Goal: Check status: Check status

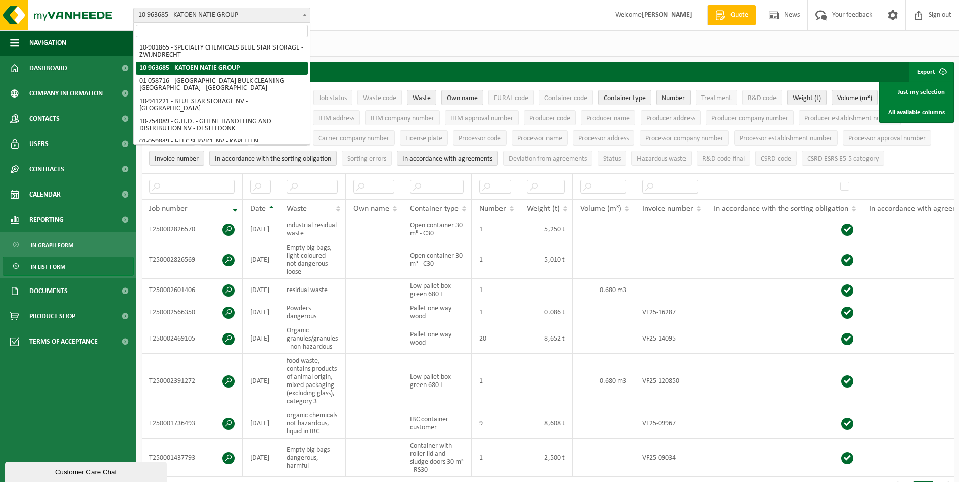
click at [304, 10] on span at bounding box center [305, 14] width 10 height 13
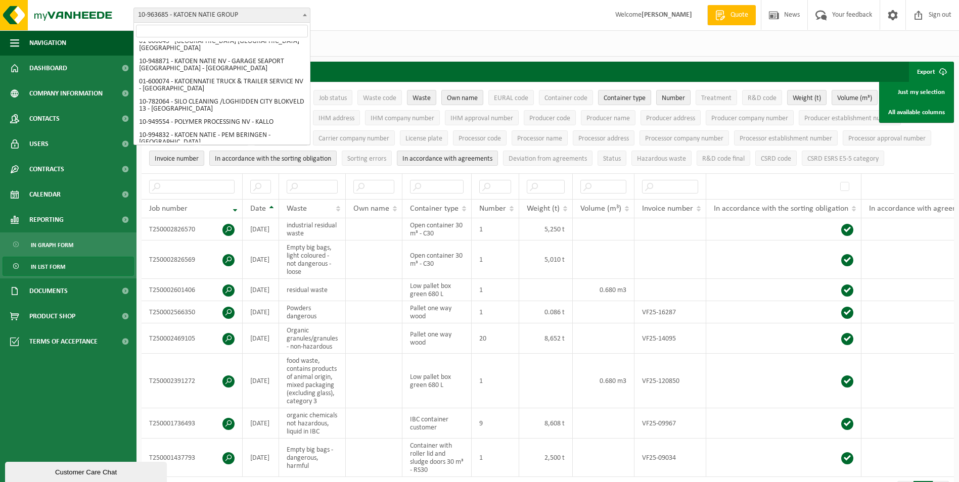
scroll to position [334, 0]
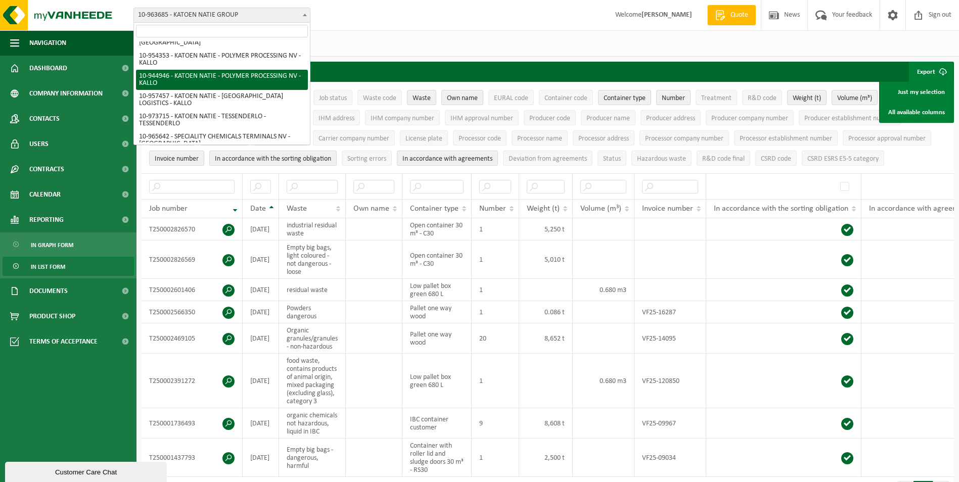
click at [381, 9] on div "Vestiging: 10-901865 - SPECIALTY CHEMICALS BLUE STAR STORAGE - ZWIJNDRECHT 10-9…" at bounding box center [479, 15] width 959 height 31
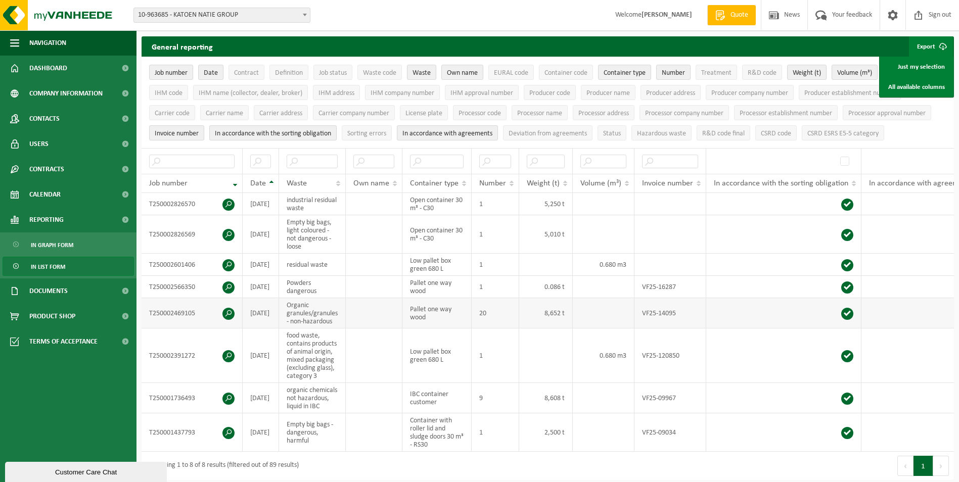
scroll to position [0, 0]
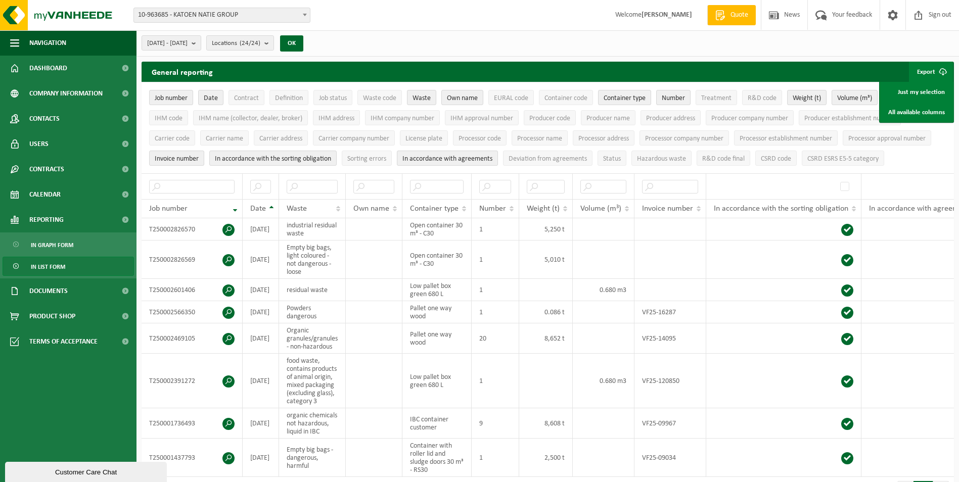
click at [286, 13] on span "10-963685 - KATOEN NATIE GROUP" at bounding box center [222, 15] width 176 height 14
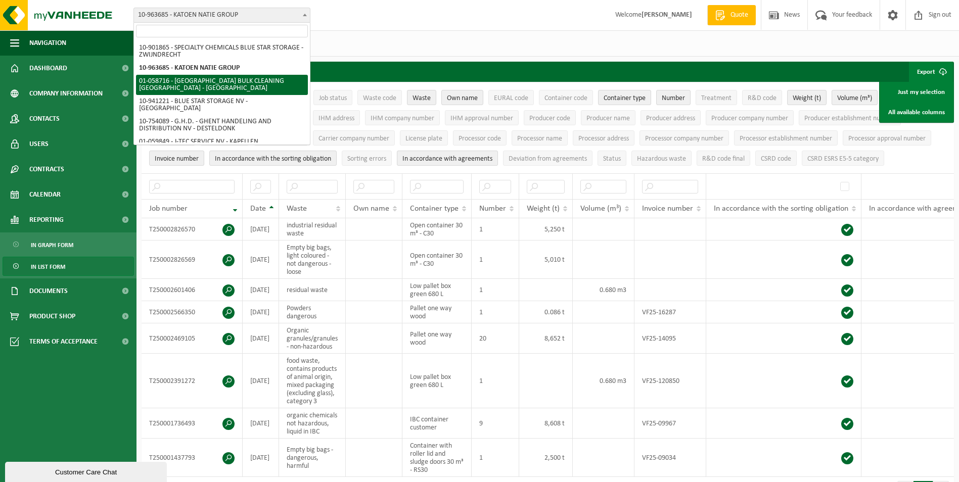
select select "144256"
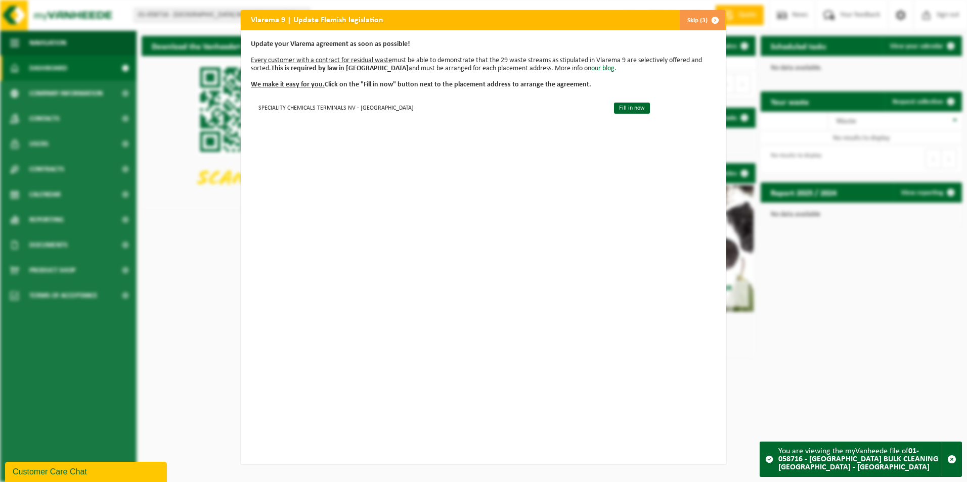
click at [695, 23] on font "Skip (3)" at bounding box center [697, 20] width 20 height 7
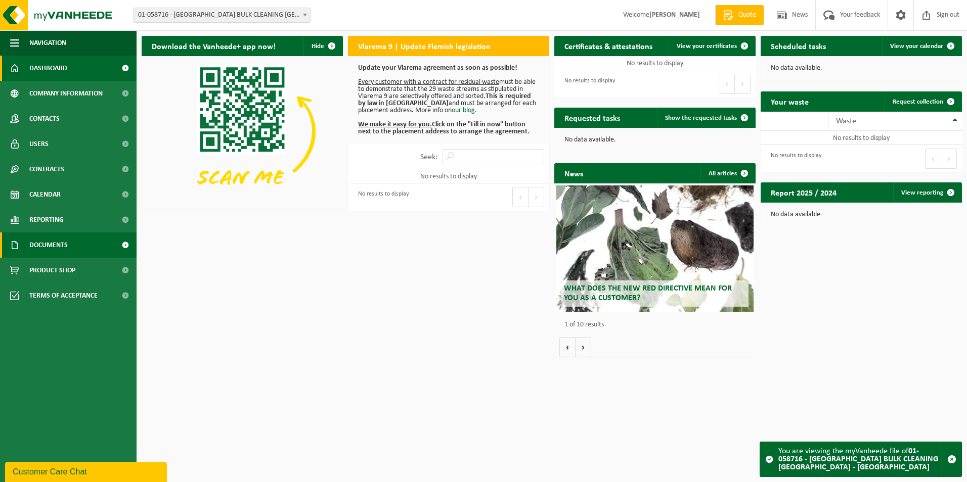
click at [116, 238] on span at bounding box center [125, 245] width 23 height 25
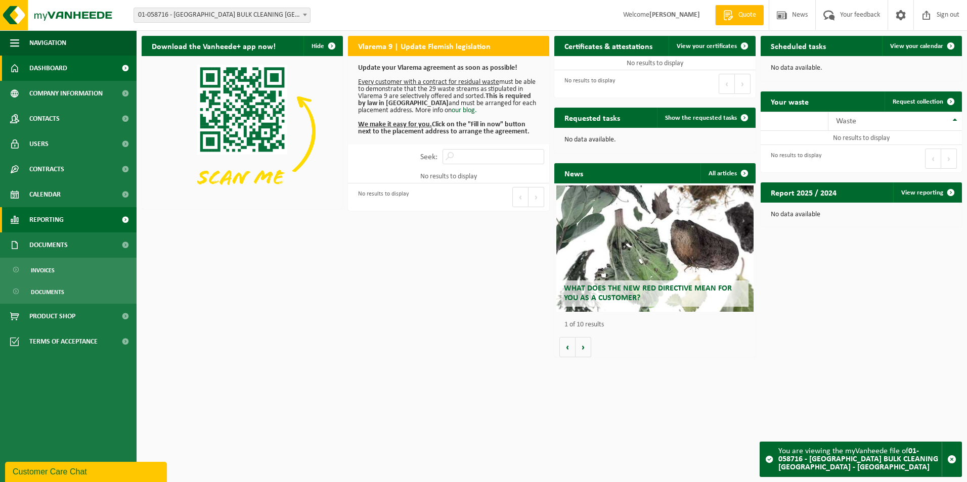
click at [125, 215] on span at bounding box center [125, 219] width 23 height 25
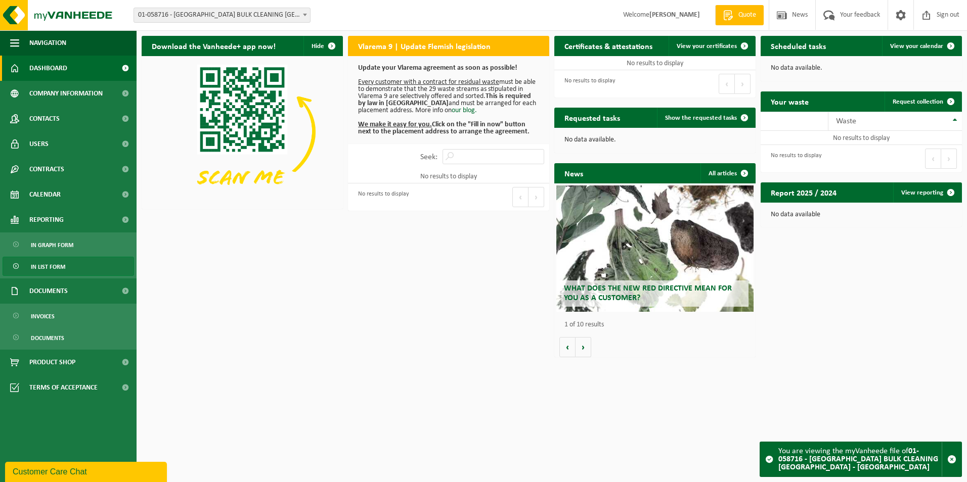
click at [50, 267] on span "In list form" at bounding box center [48, 266] width 34 height 19
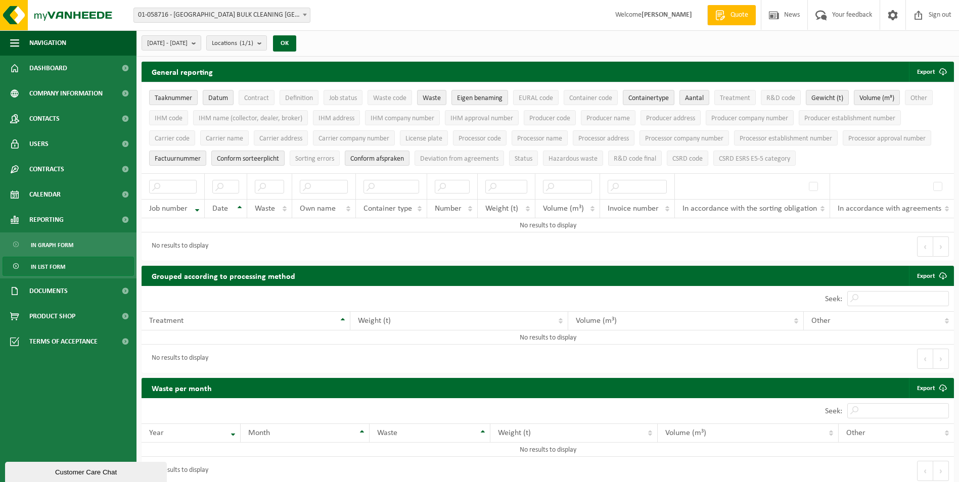
click at [229, 13] on span "01-058716 - [GEOGRAPHIC_DATA] BULK CLEANING [GEOGRAPHIC_DATA] - [GEOGRAPHIC_DAT…" at bounding box center [222, 15] width 176 height 14
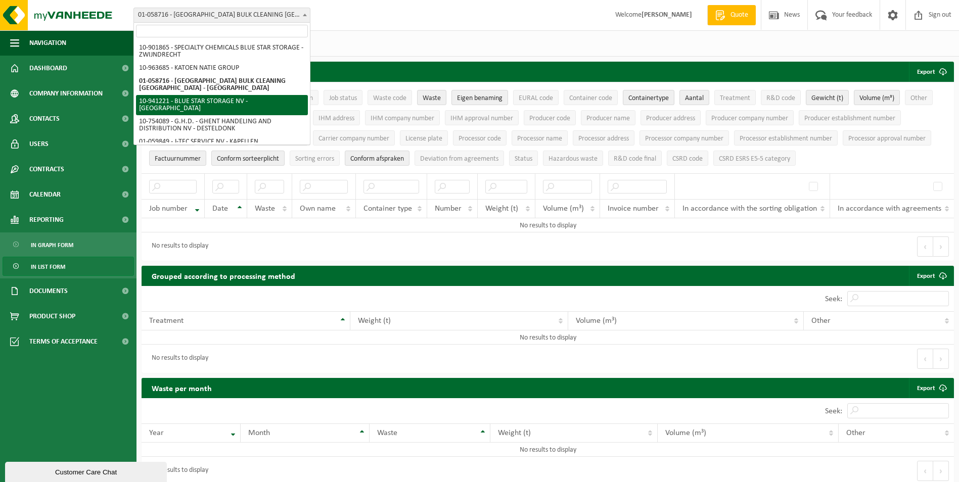
select select "139230"
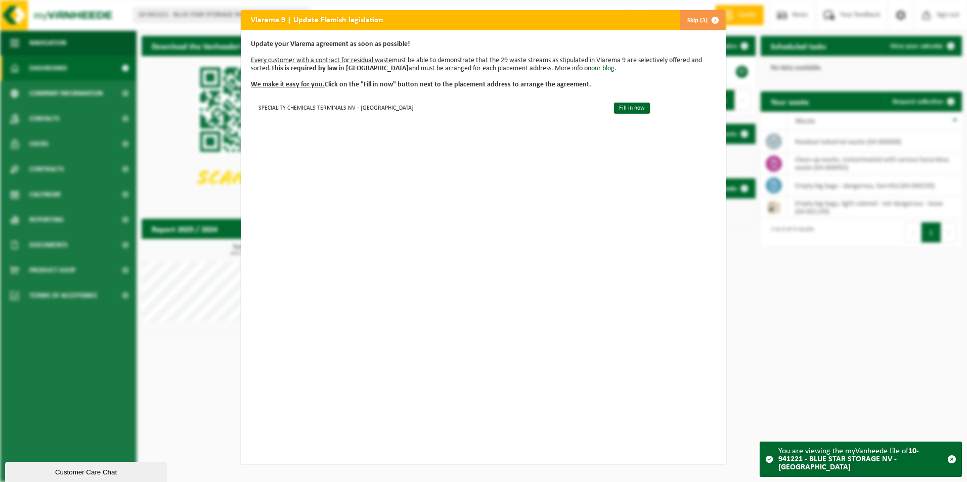
click at [705, 26] on span "button" at bounding box center [715, 20] width 20 height 20
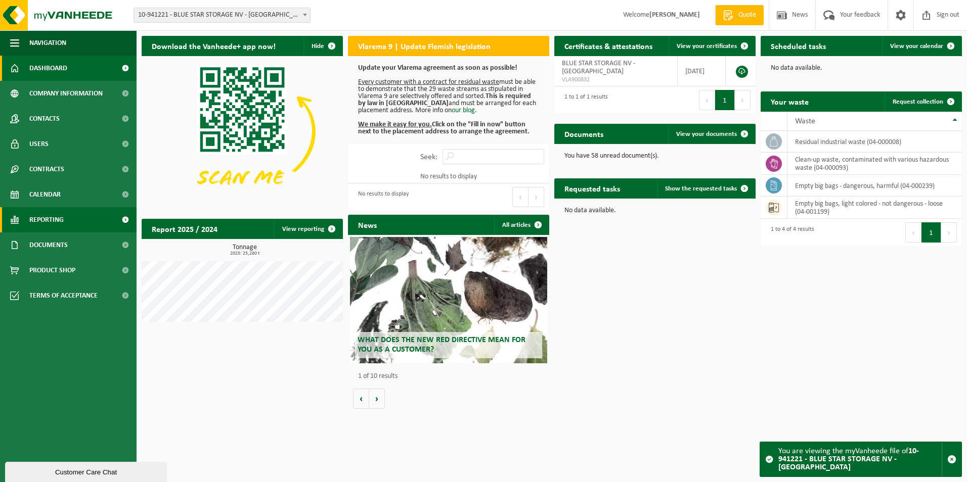
click at [124, 219] on span at bounding box center [125, 219] width 23 height 25
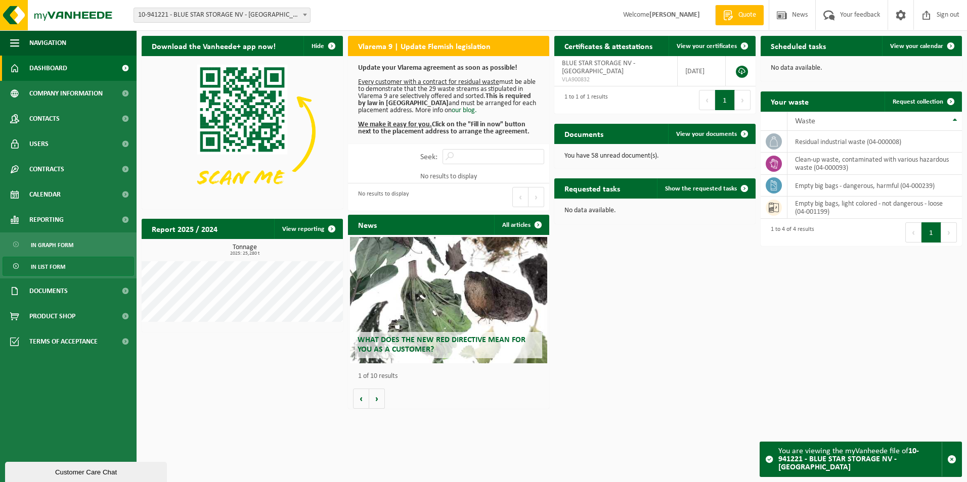
click at [69, 267] on link "In list form" at bounding box center [68, 266] width 131 height 19
